Goal: Information Seeking & Learning: Check status

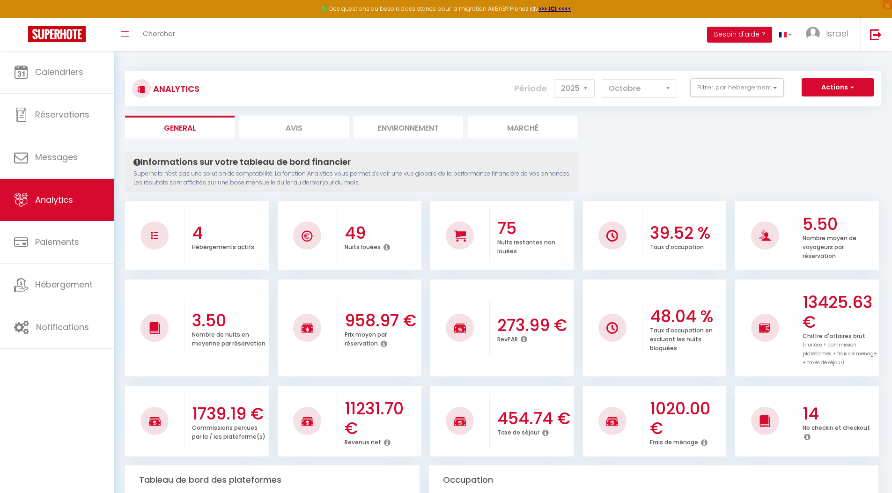
select select "2025"
select select "10"
click at [726, 91] on button "Filtrer par hébergement" at bounding box center [737, 87] width 94 height 19
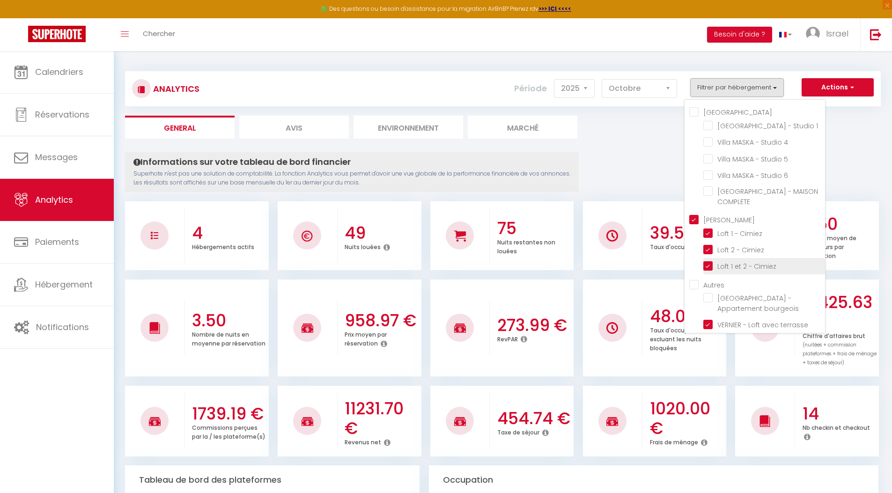
click at [711, 261] on Cimiez "checkbox" at bounding box center [764, 265] width 122 height 9
checkbox Cimiez "false"
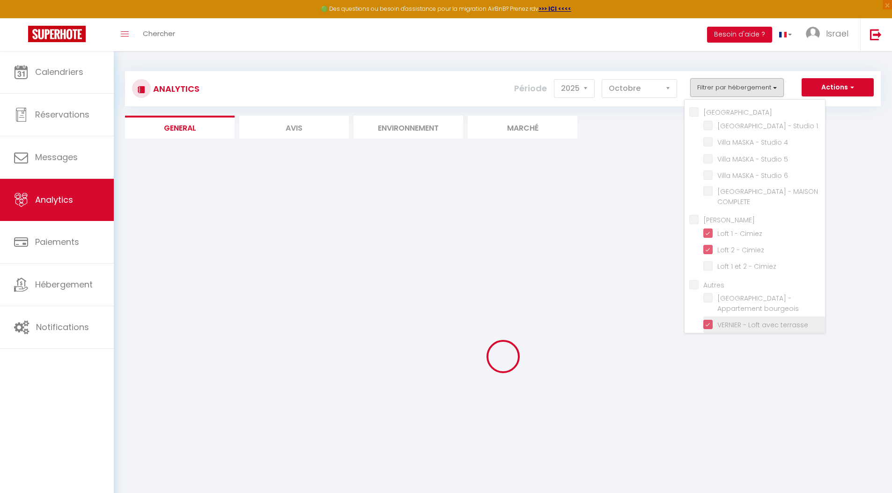
checkbox 1 "false"
checkbox 4 "false"
checkbox 5 "false"
checkbox 6 "false"
checkbox COMPLETE "false"
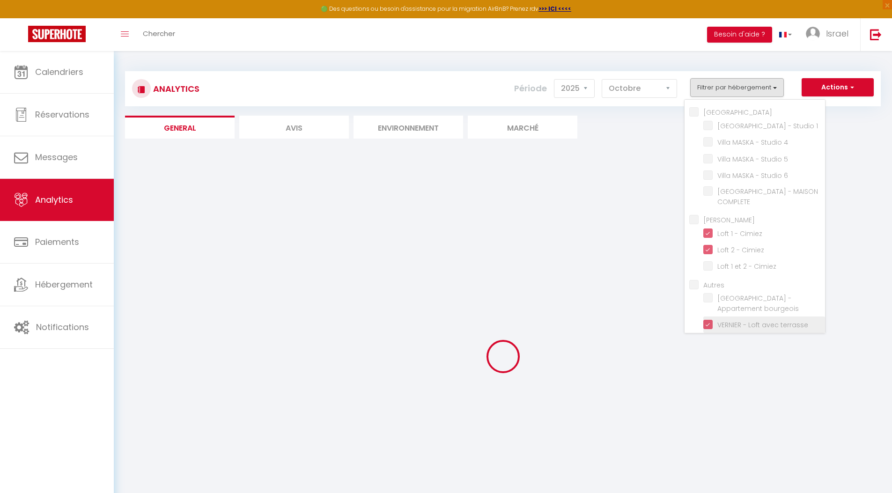
checkbox Cavell "false"
checkbox bourgeois "false"
checkbox 2 "false"
checkbox 3 "false"
checkbox Studio "false"
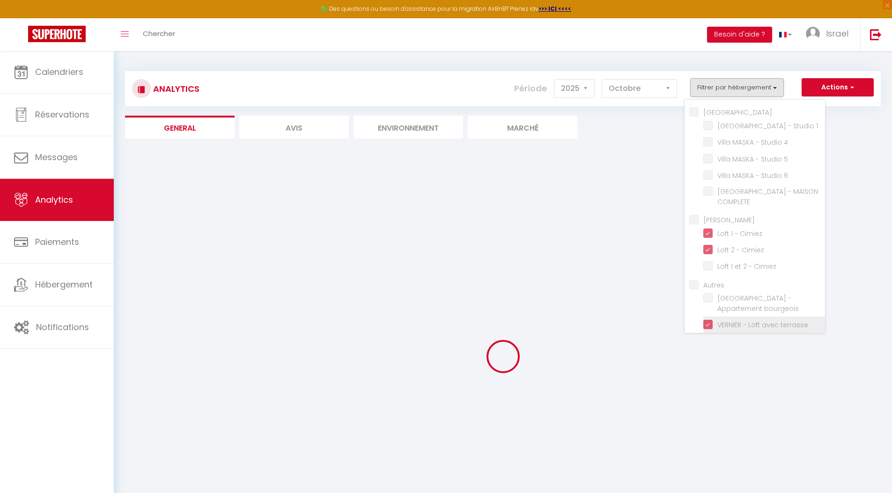
checkbox Studio "false"
checkbox 1 "false"
checkbox 4 "false"
checkbox 5 "false"
checkbox 6 "false"
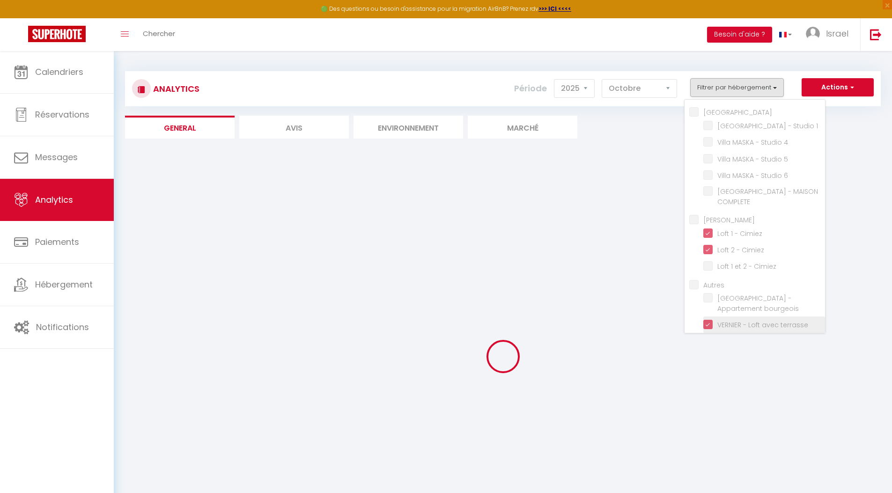
checkbox COMPLETE "false"
checkbox bourgeois "false"
checkbox 2 "false"
checkbox 3 "false"
checkbox Studio "false"
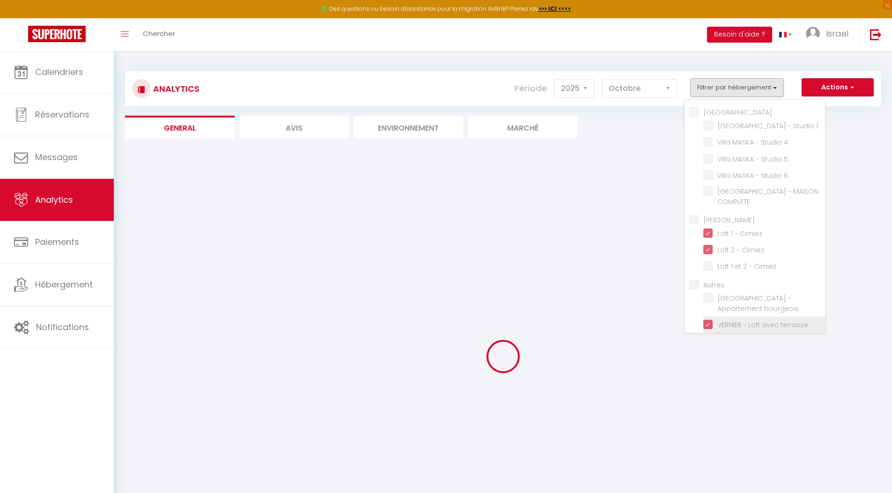
checkbox Studio "false"
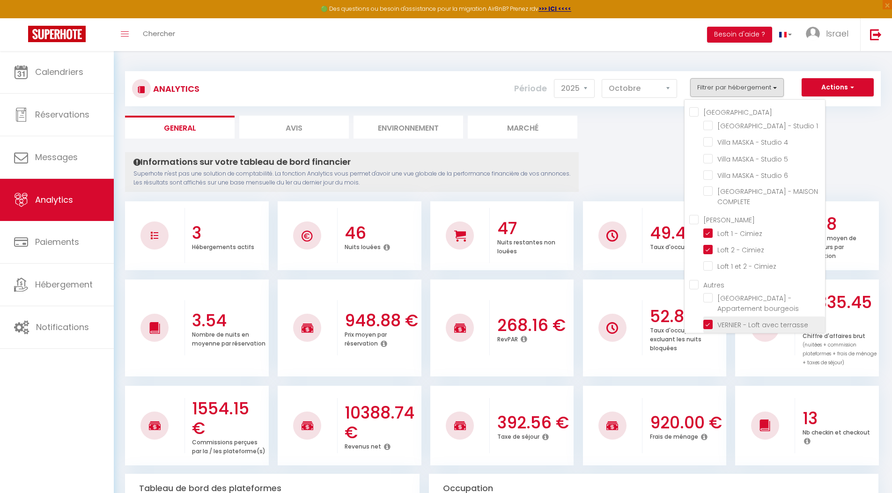
click at [713, 319] on terrasse "checkbox" at bounding box center [764, 323] width 122 height 9
checkbox terrasse "false"
checkbox 1 "false"
checkbox 4 "false"
checkbox 5 "false"
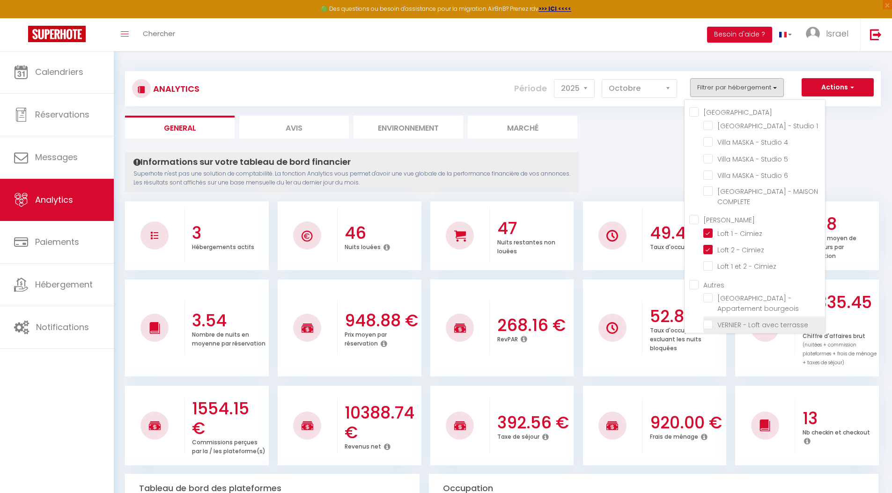
checkbox 6 "false"
checkbox COMPLETE "false"
checkbox bourgeois "false"
checkbox 2 "false"
checkbox 3 "false"
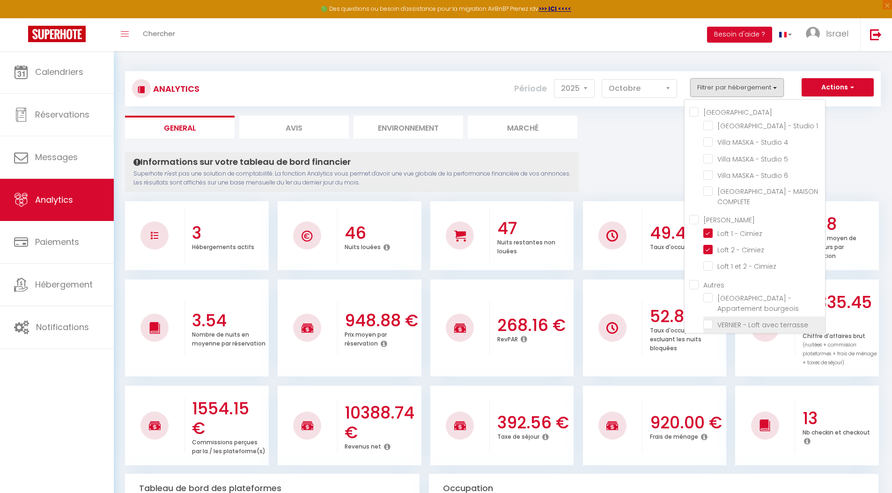
checkbox Studio "false"
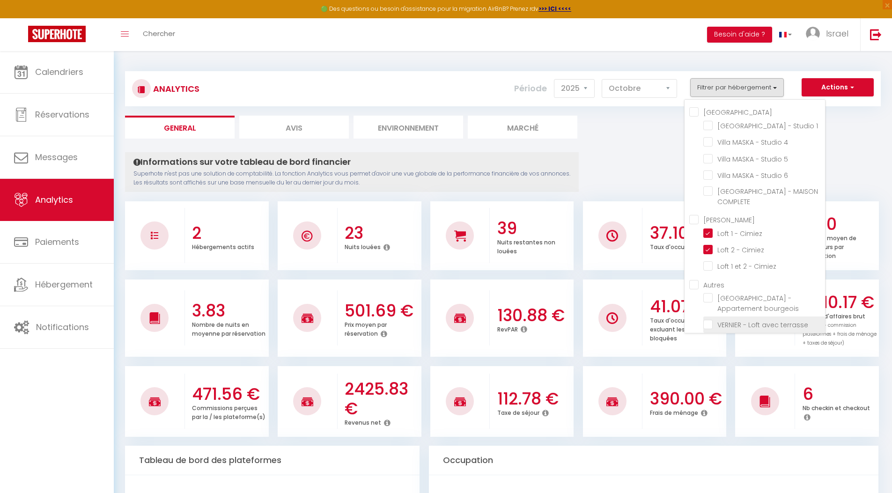
checkbox 1 "false"
checkbox 4 "false"
checkbox 5 "false"
checkbox 6 "false"
checkbox COMPLETE "false"
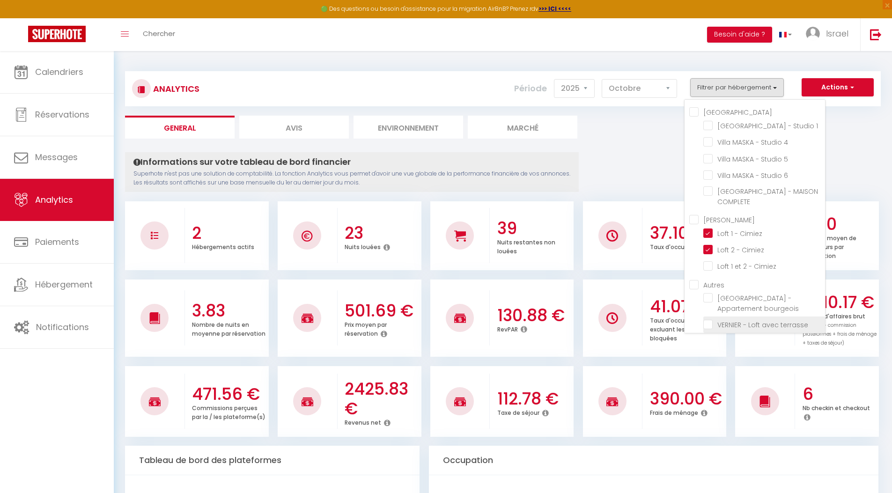
checkbox bourgeois "false"
checkbox 2 "false"
checkbox 3 "false"
checkbox Studio "false"
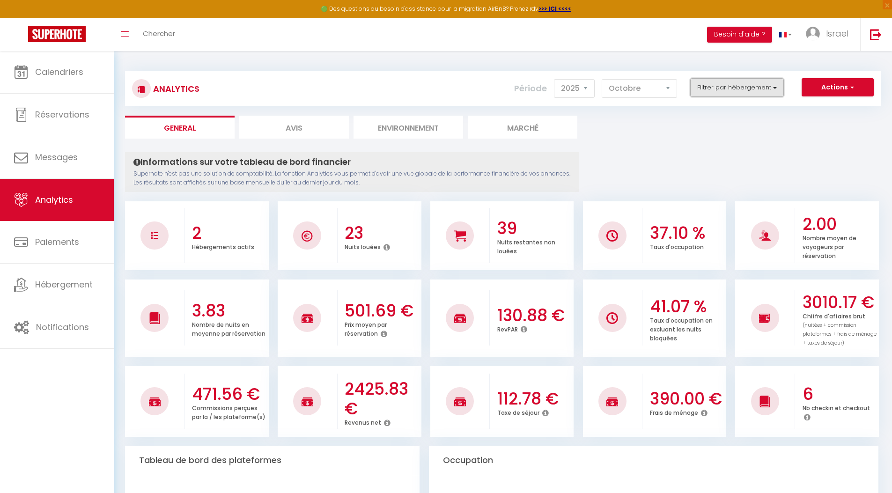
click at [726, 85] on button "Filtrer par hébergement" at bounding box center [737, 87] width 94 height 19
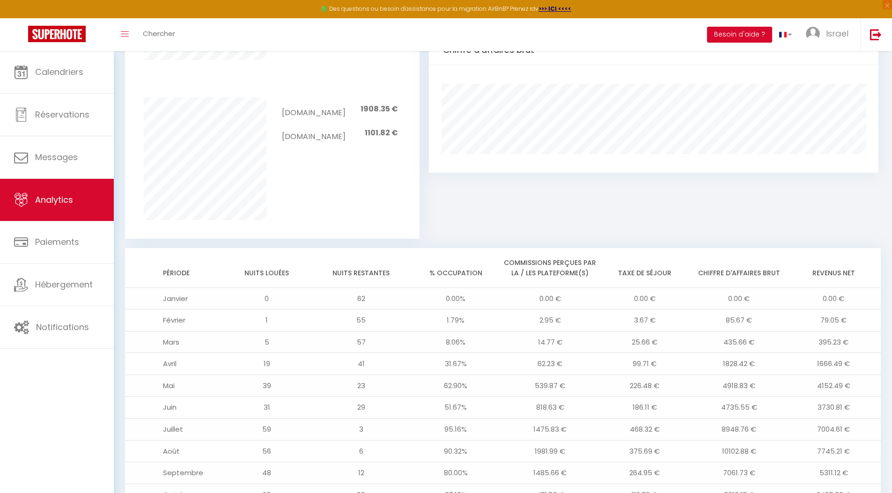
scroll to position [664, 0]
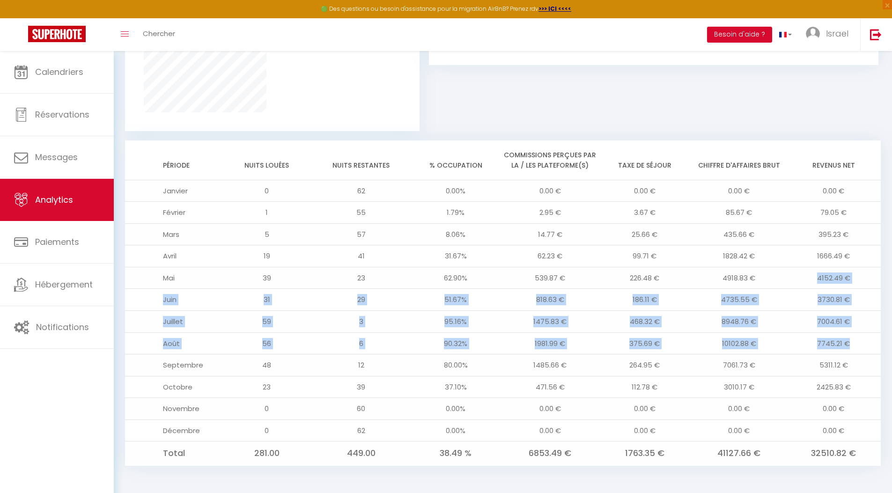
drag, startPoint x: 811, startPoint y: 272, endPoint x: 853, endPoint y: 345, distance: 83.9
click at [853, 345] on tbody "Janvier 0 62 0.00% 0.00 € 0.00 € 0.00 € 0.00 € [DATE] 1.79% 2.95 € 3.67 € 85.67…" at bounding box center [503, 323] width 756 height 286
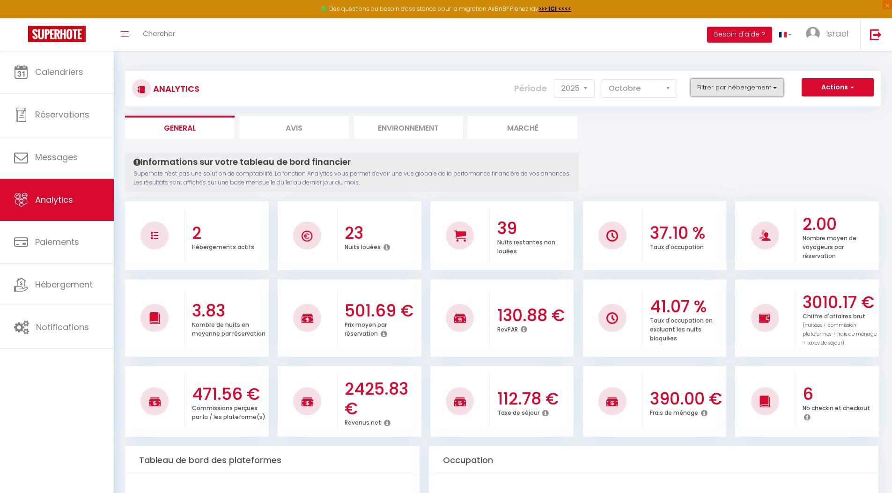
click at [735, 88] on button "Filtrer par hébergement" at bounding box center [737, 87] width 94 height 19
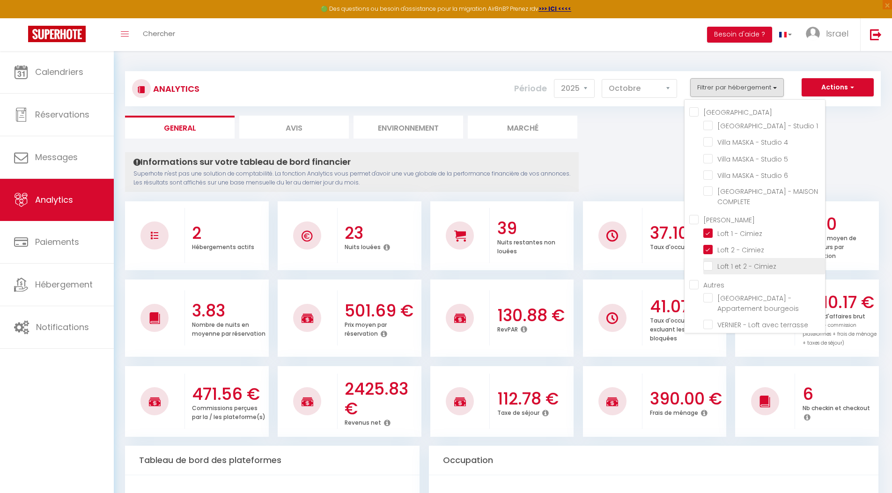
click at [713, 261] on Cimiez "checkbox" at bounding box center [764, 265] width 122 height 9
checkbox Cimiez "true"
checkbox 1 "false"
checkbox 4 "false"
checkbox 5 "false"
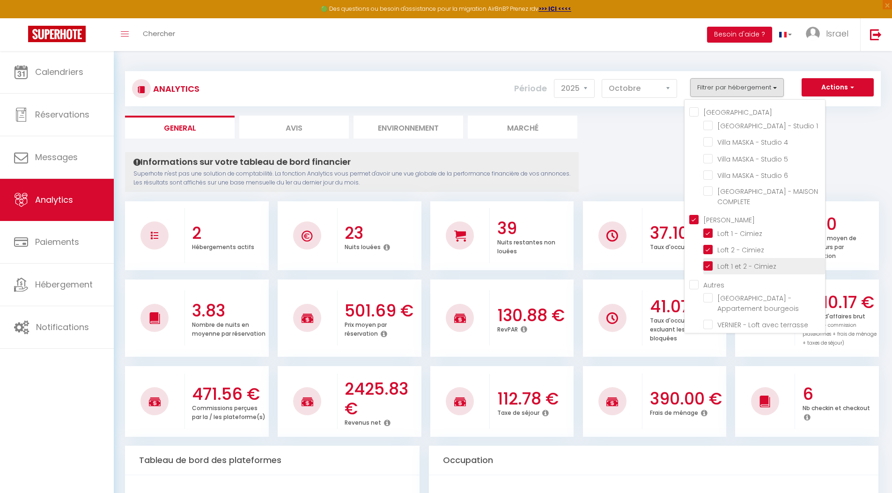
checkbox 6 "false"
checkbox COMPLETE "false"
checkbox Cavell "true"
checkbox bourgeois "false"
checkbox 2 "false"
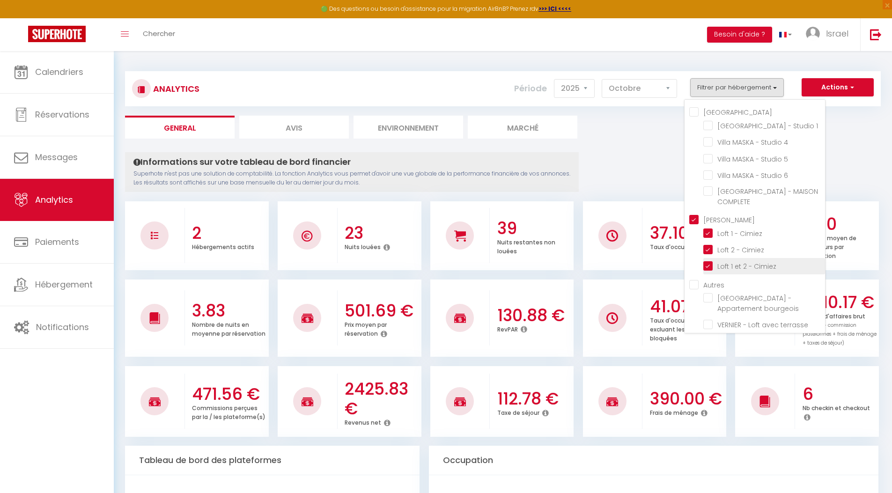
checkbox 3 "false"
checkbox Studio "false"
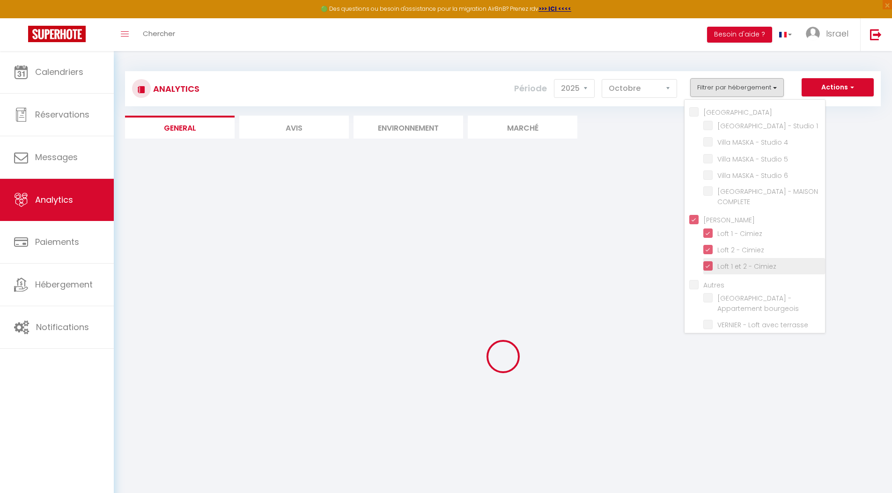
checkbox 1 "false"
checkbox 4 "false"
checkbox 5 "false"
checkbox 6 "false"
checkbox COMPLETE "false"
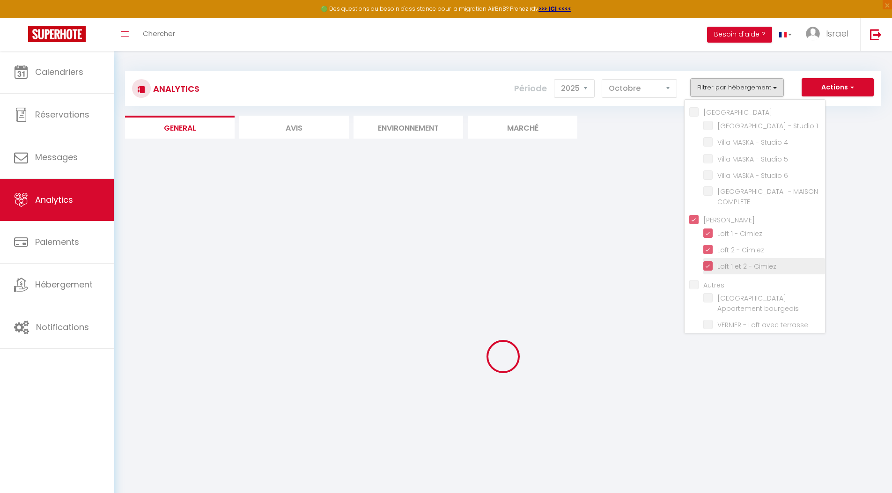
checkbox bourgeois "false"
checkbox 2 "false"
checkbox 3 "false"
checkbox Studio "false"
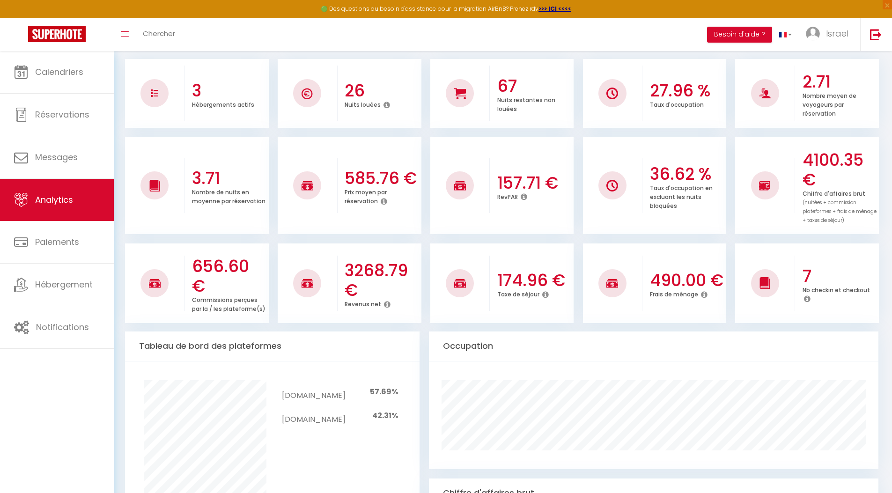
scroll to position [35, 0]
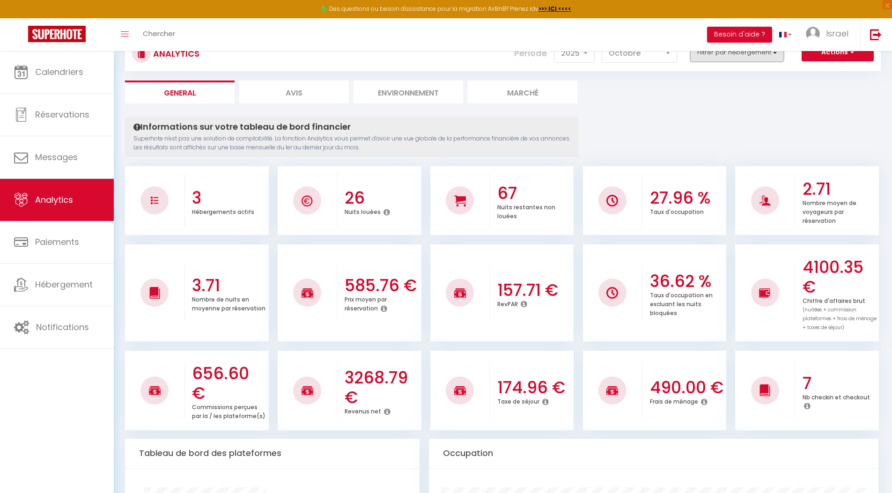
click at [717, 60] on button "Filtrer par hébergement" at bounding box center [737, 52] width 94 height 19
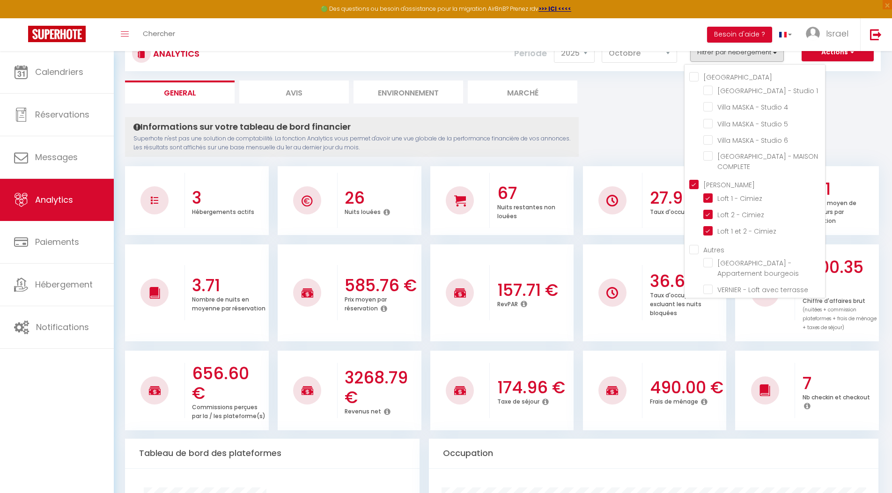
click at [694, 179] on Cavell "[PERSON_NAME]" at bounding box center [757, 183] width 136 height 9
checkbox Cavell "false"
checkbox 1 "false"
checkbox 4 "false"
checkbox 5 "false"
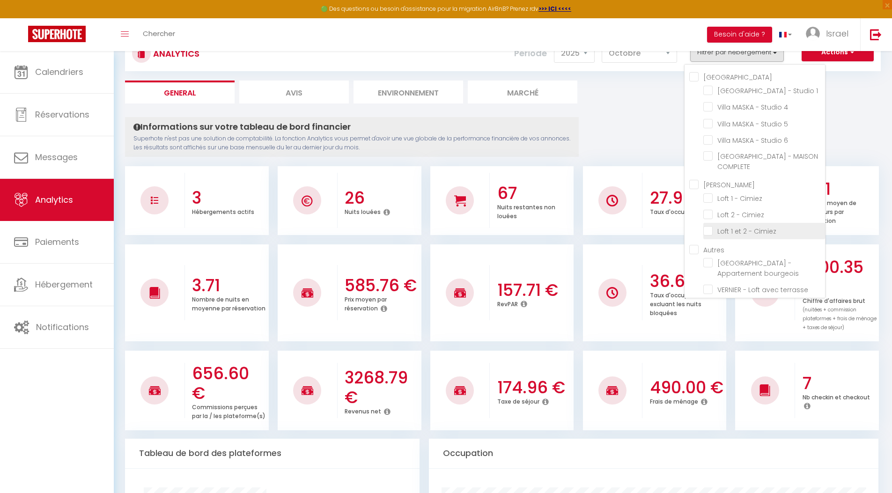
checkbox 6 "false"
checkbox COMPLETE "false"
checkbox Cimiez "false"
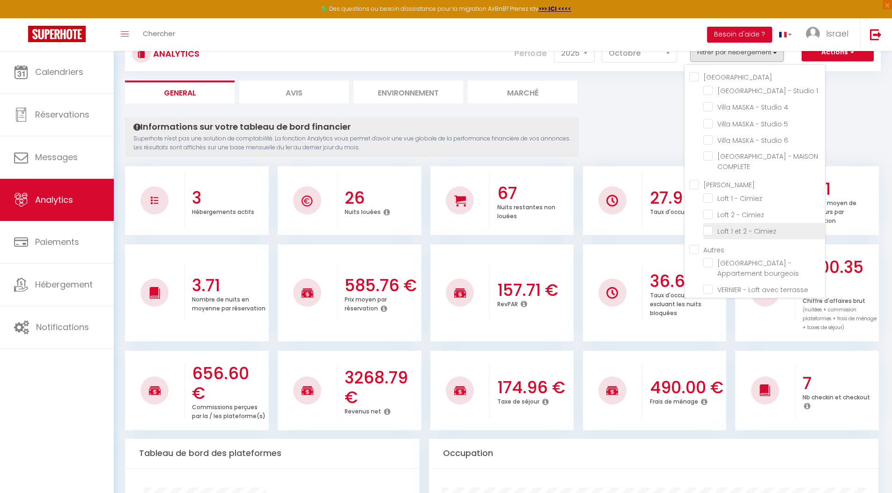
checkbox bourgeois "false"
checkbox 2 "false"
checkbox 3 "false"
checkbox Studio "false"
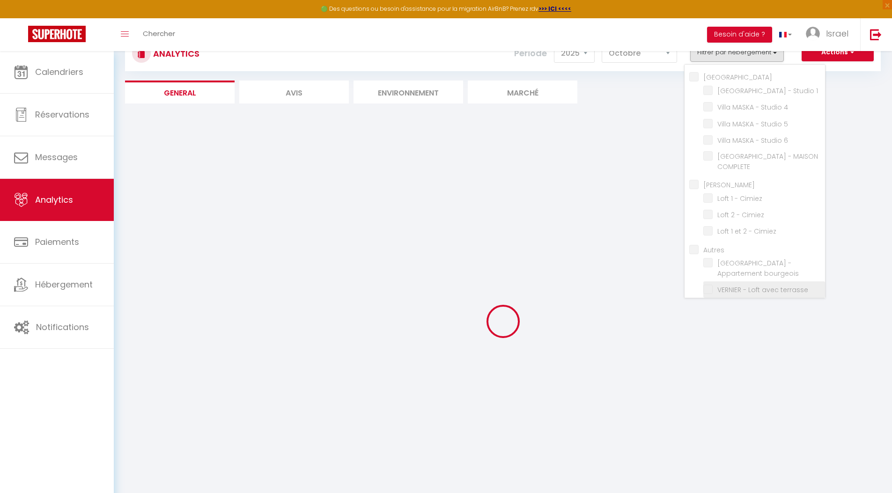
click at [709, 284] on terrasse "checkbox" at bounding box center [764, 288] width 122 height 9
checkbox terrasse "true"
checkbox 1 "false"
checkbox 4 "false"
checkbox 5 "false"
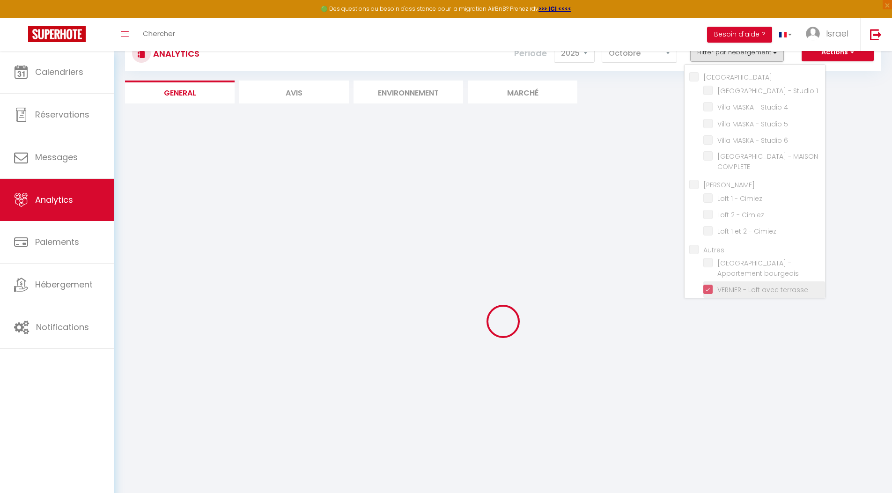
checkbox 6 "false"
checkbox COMPLETE "false"
checkbox bourgeois "false"
checkbox 2 "false"
checkbox 3 "false"
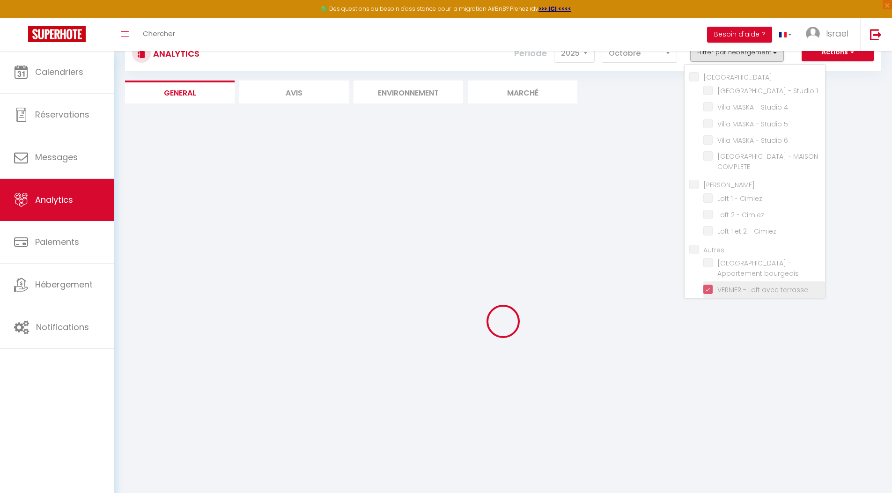
checkbox Studio "false"
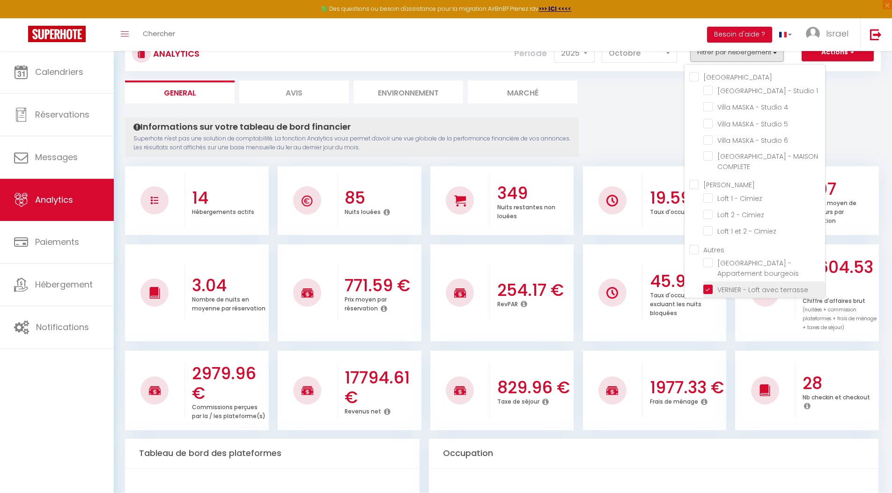
checkbox 1 "false"
checkbox 4 "false"
checkbox 5 "false"
checkbox 6 "false"
checkbox COMPLETE "false"
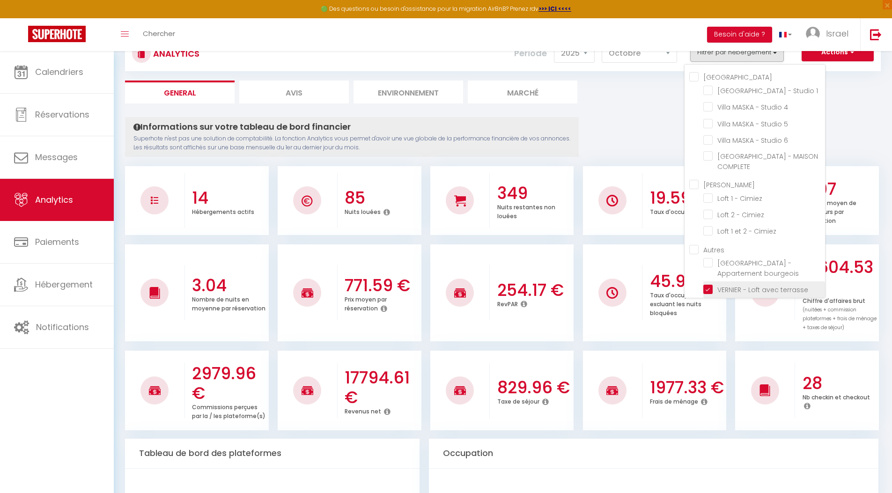
checkbox bourgeois "false"
checkbox 2 "false"
checkbox 3 "false"
checkbox Studio "false"
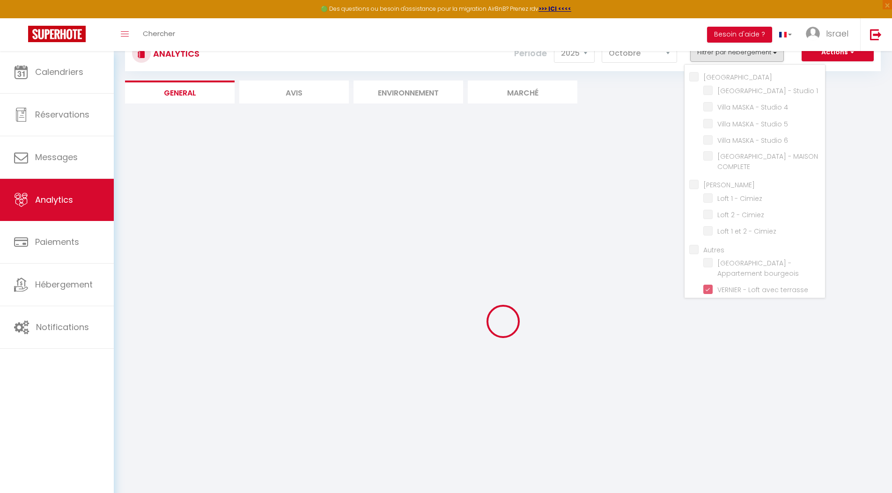
checkbox 1 "false"
checkbox 4 "false"
checkbox 5 "false"
checkbox 6 "false"
checkbox COMPLETE "false"
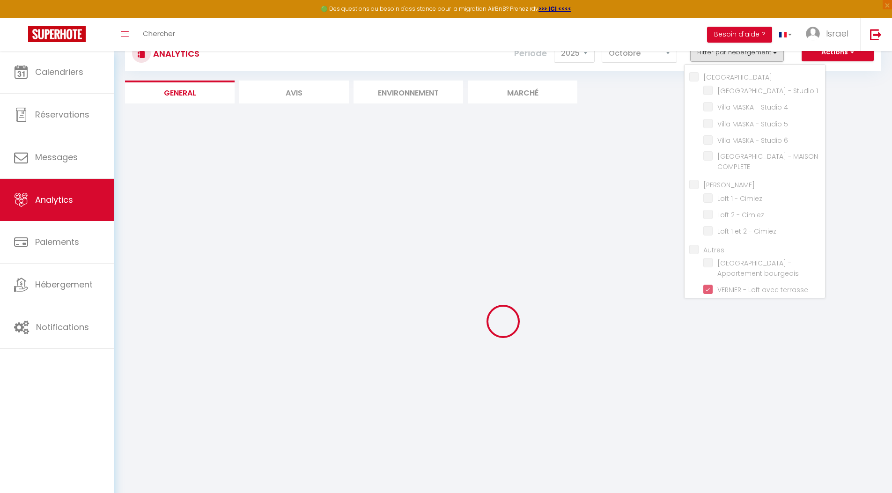
checkbox bourgeois "false"
checkbox 2 "false"
checkbox 3 "false"
checkbox Studio "false"
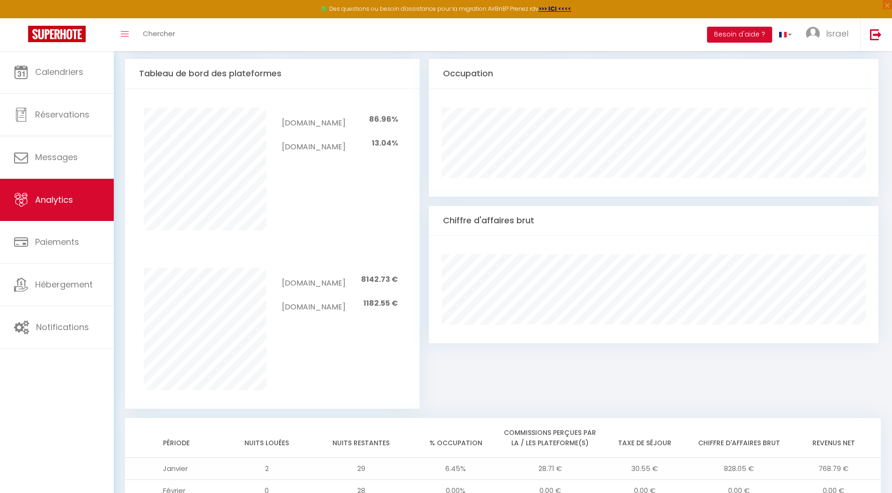
scroll to position [692, 0]
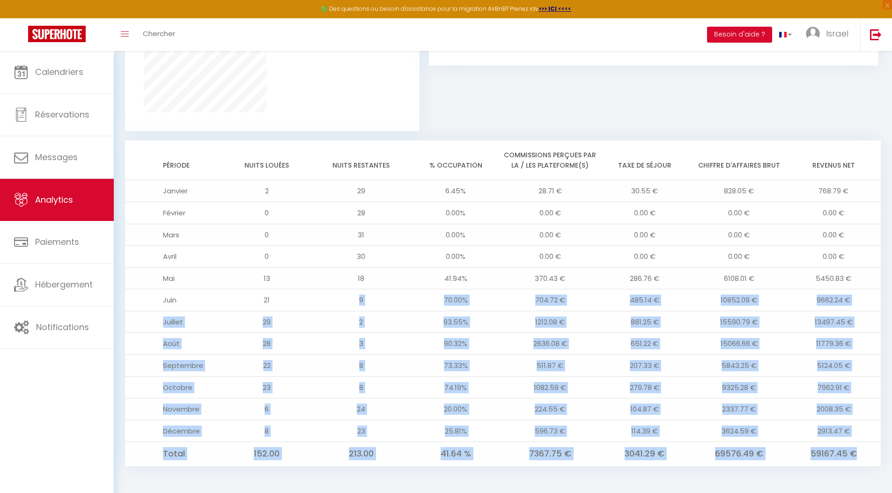
drag, startPoint x: 867, startPoint y: 457, endPoint x: 333, endPoint y: 301, distance: 556.6
click at [333, 301] on tbody "[DATE] 6.45% 28.71 € 30.55 € 828.05 € 768.79 € Février 0 28 0.00% 0.00 € 0.00 €…" at bounding box center [503, 323] width 756 height 286
click at [333, 301] on td "9" at bounding box center [361, 300] width 95 height 22
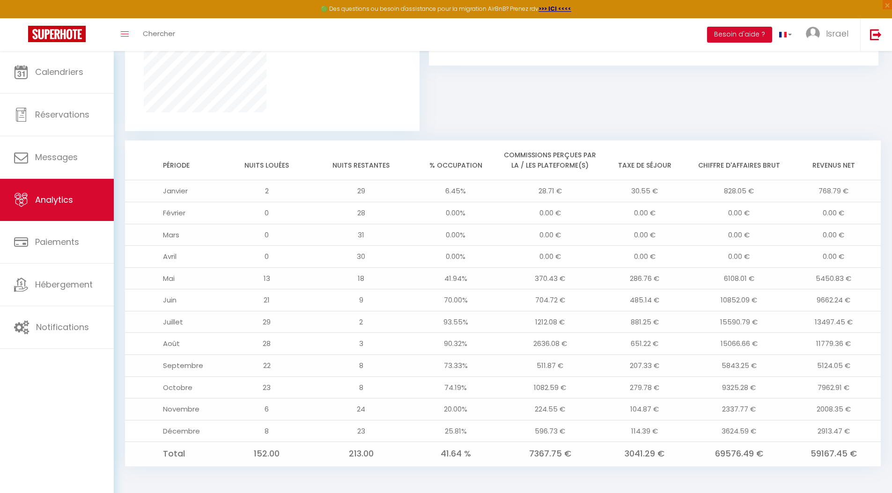
click at [333, 301] on td "9" at bounding box center [361, 300] width 95 height 22
click at [351, 343] on td "3" at bounding box center [361, 344] width 95 height 22
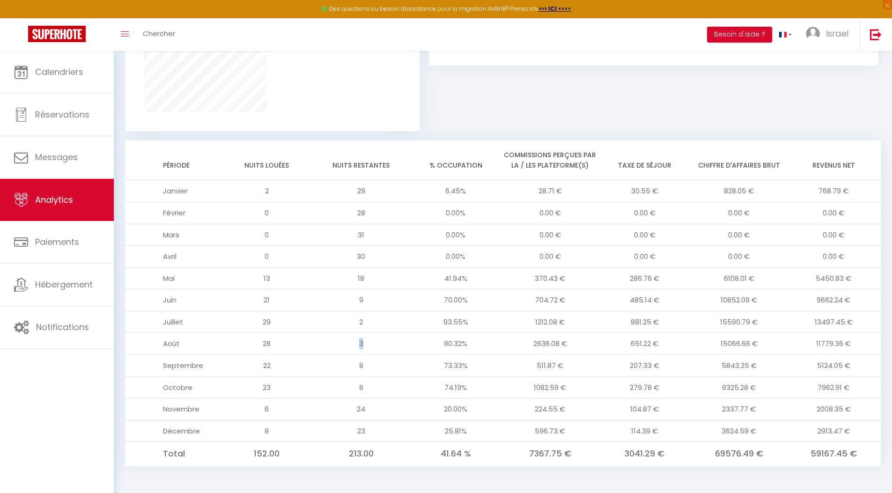
click at [351, 343] on td "3" at bounding box center [361, 344] width 95 height 22
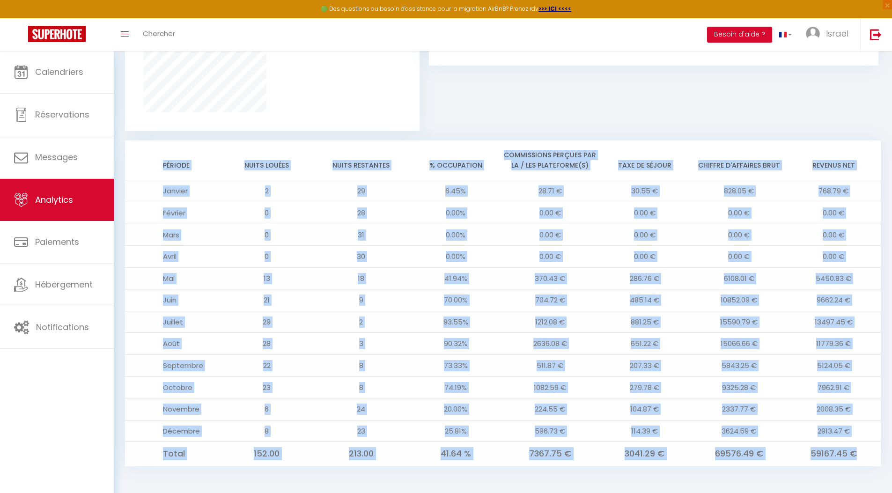
drag, startPoint x: 862, startPoint y: 456, endPoint x: 563, endPoint y: 121, distance: 449.0
click at [565, 122] on div "Tableau de bord des plateformes Pas de canaux à afficher [DOMAIN_NAME] 86.96% […" at bounding box center [503, 123] width 756 height 685
